Goal: Task Accomplishment & Management: Use online tool/utility

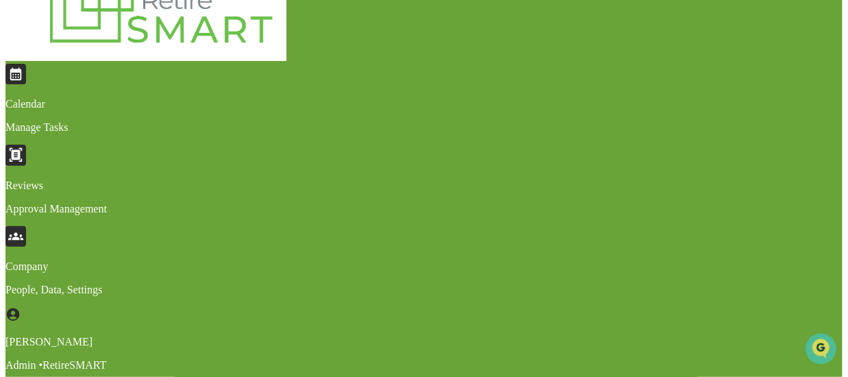
scroll to position [56, 0]
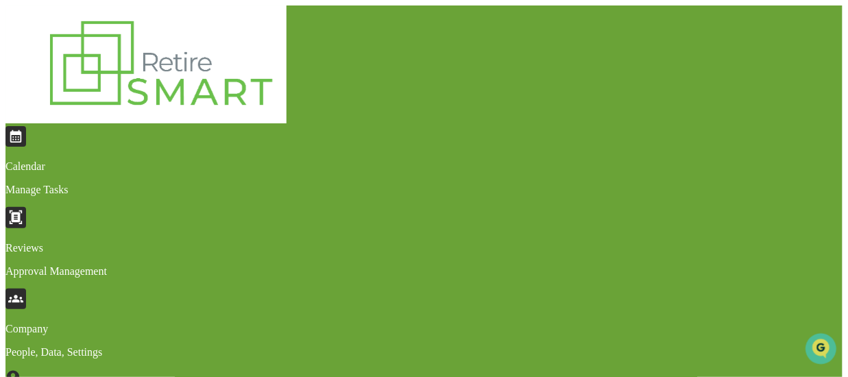
drag, startPoint x: 544, startPoint y: 285, endPoint x: 119, endPoint y: 281, distance: 425.2
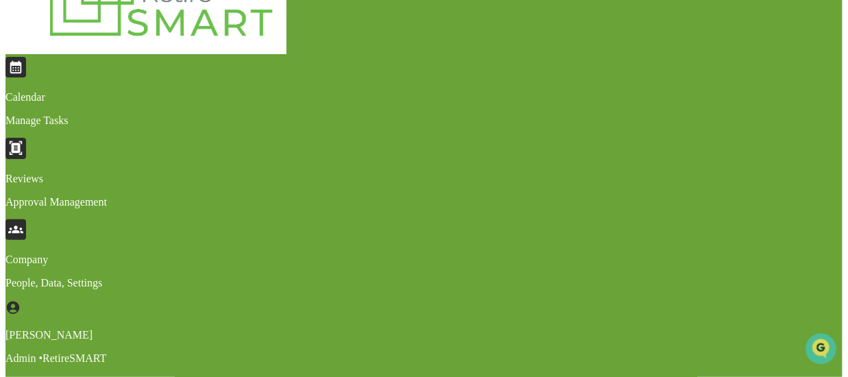
scroll to position [79, 0]
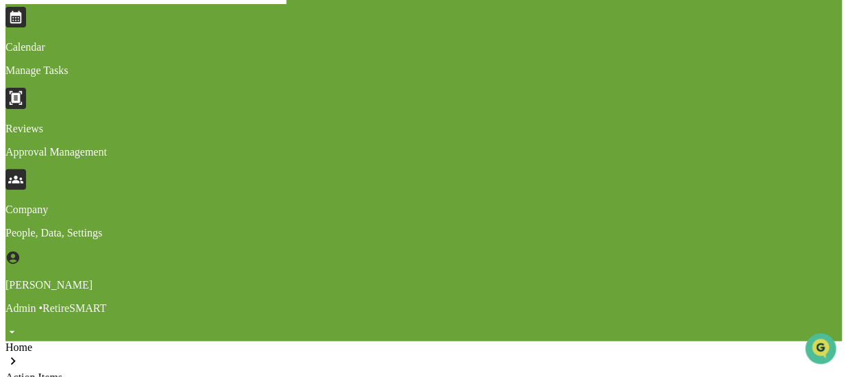
scroll to position [121, 0]
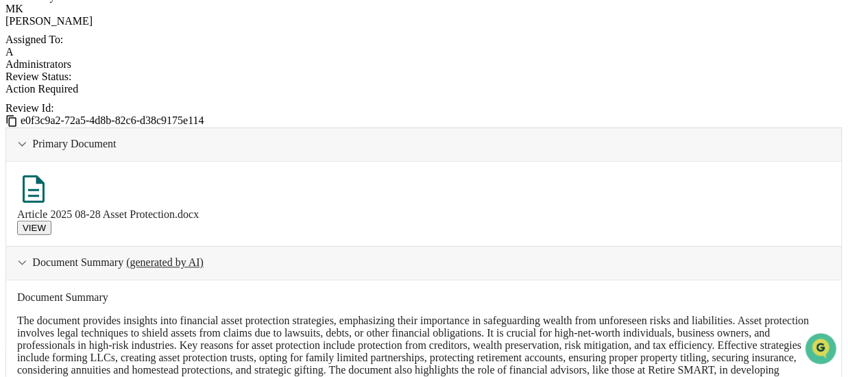
scroll to position [607, 0]
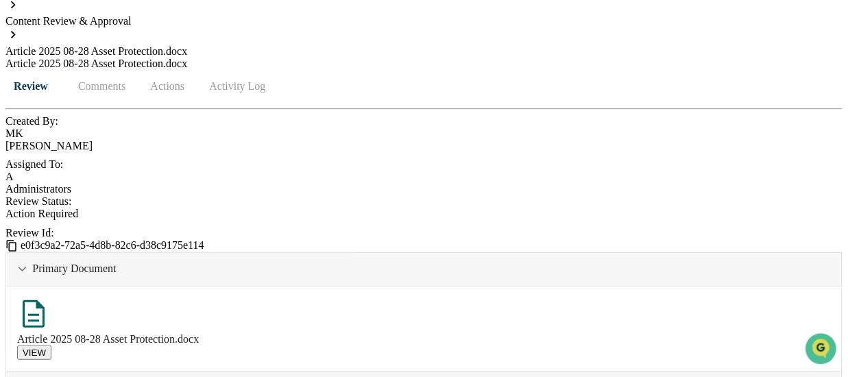
scroll to position [470, 0]
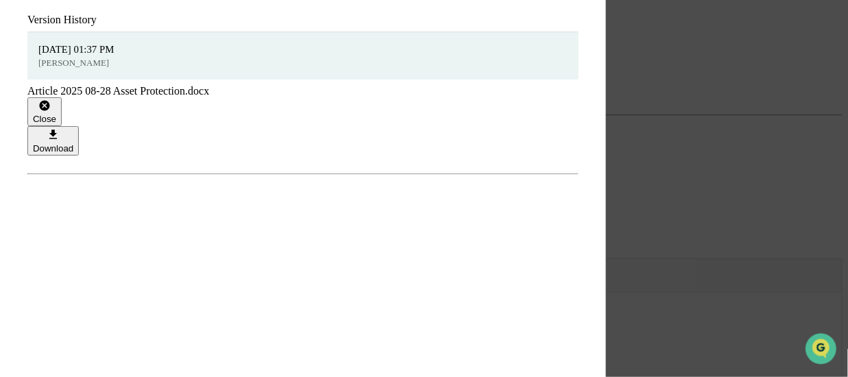
click at [73, 143] on div "Download" at bounding box center [53, 148] width 40 height 10
click at [56, 114] on div "Close" at bounding box center [44, 119] width 23 height 10
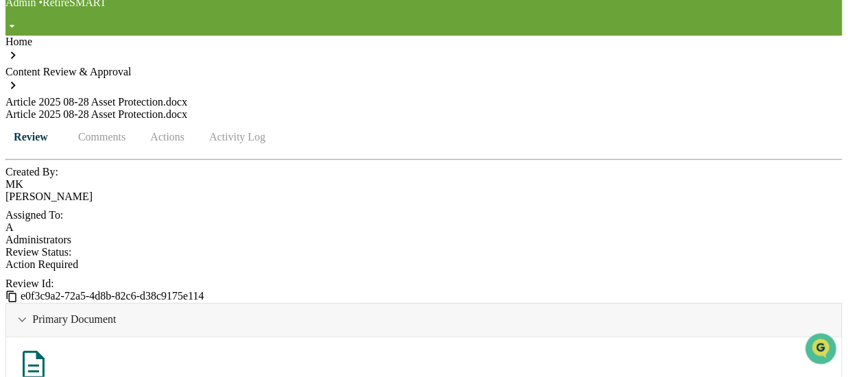
scroll to position [333, 0]
